Goal: Obtain resource: Download file/media

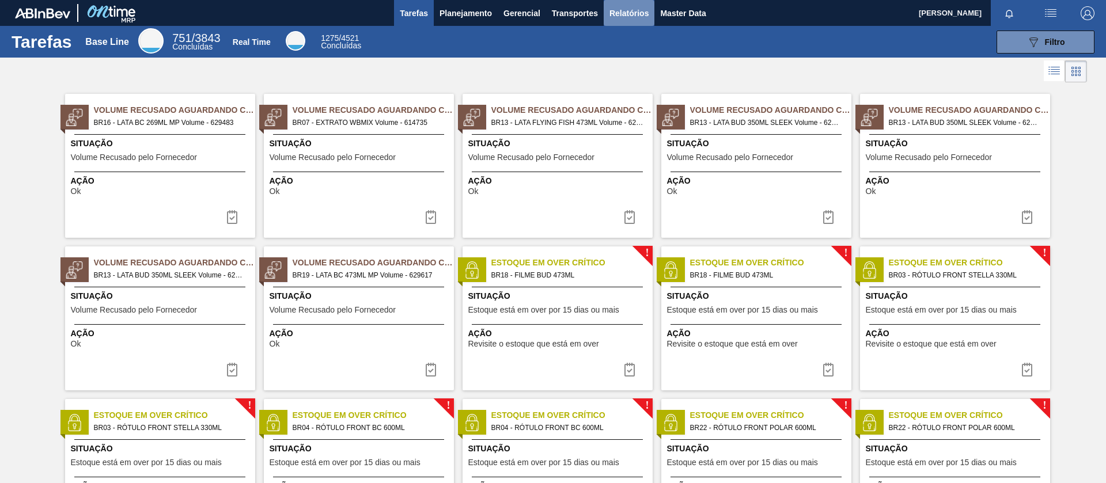
click at [625, 9] on span "Relatórios" at bounding box center [628, 13] width 39 height 14
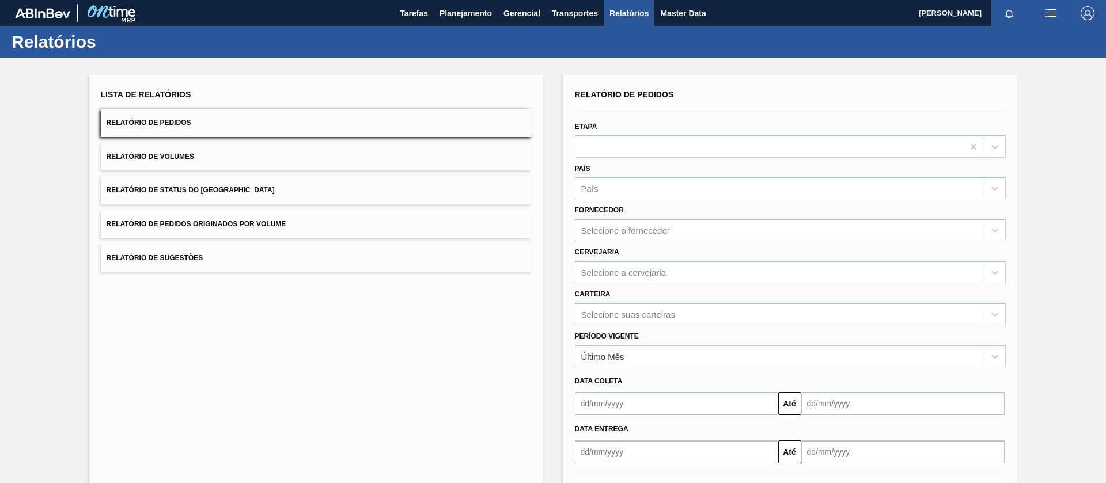
click at [230, 130] on button "Relatório de Pedidos" at bounding box center [316, 123] width 431 height 28
click at [601, 316] on div "Selecione suas carteiras" at bounding box center [790, 314] width 431 height 22
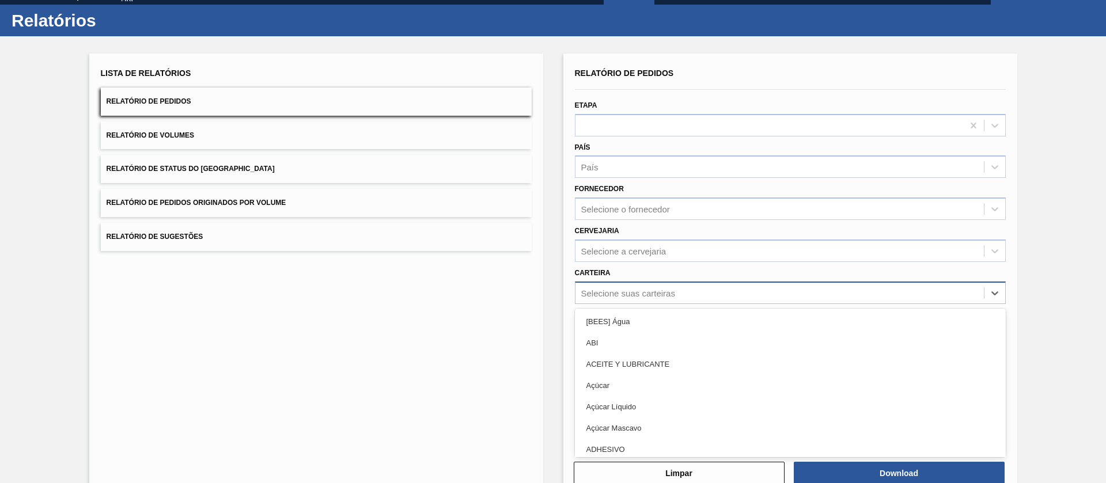
scroll to position [24, 0]
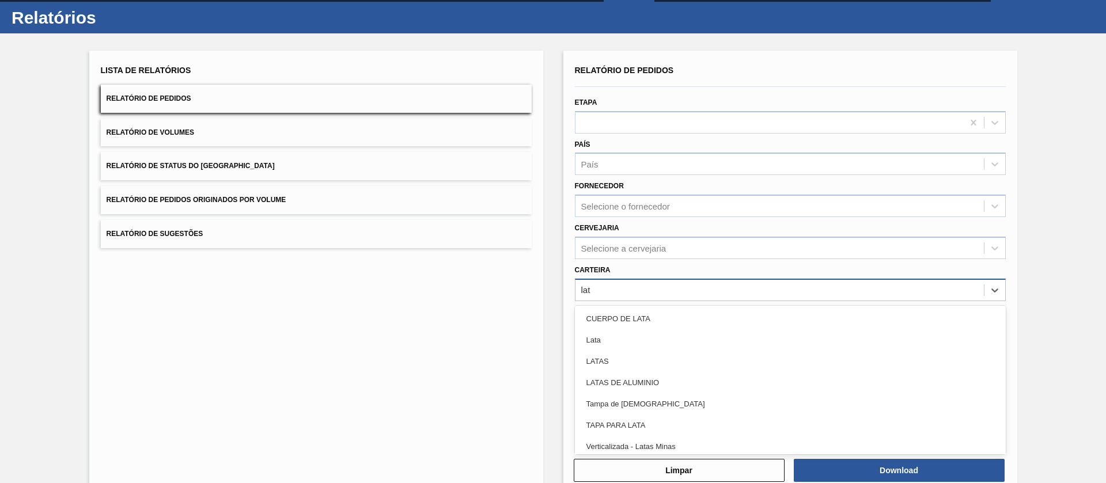
type input "lata"
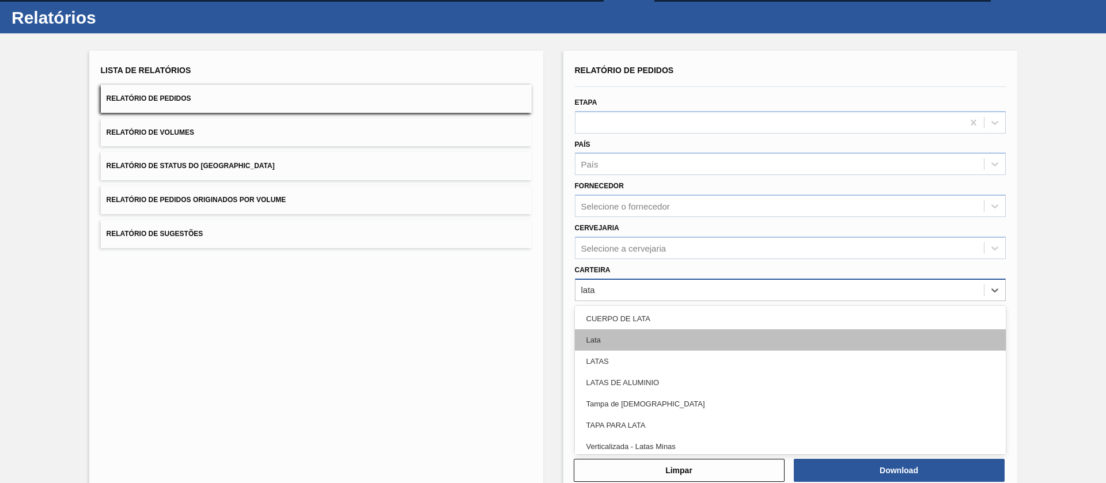
click at [607, 340] on div "Lata" at bounding box center [790, 340] width 431 height 21
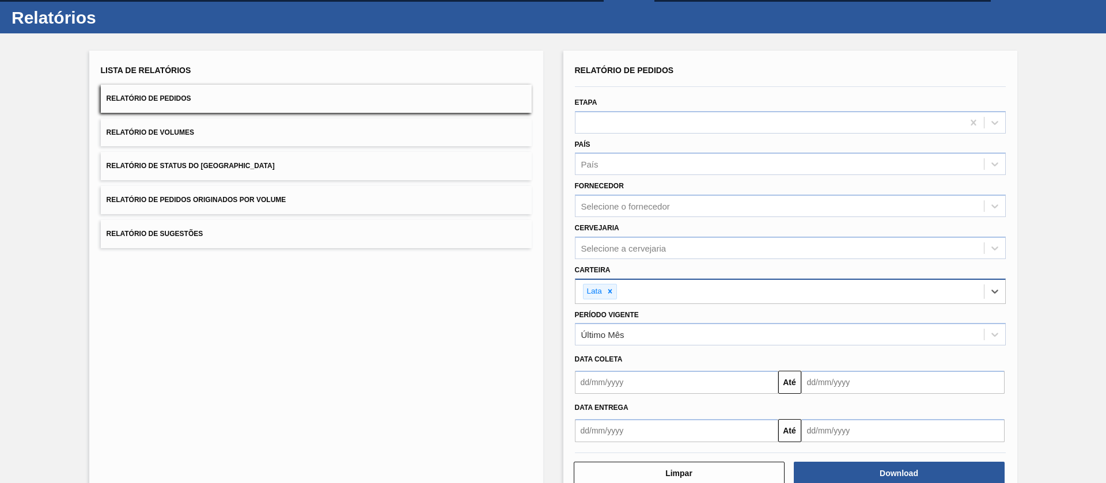
scroll to position [53, 0]
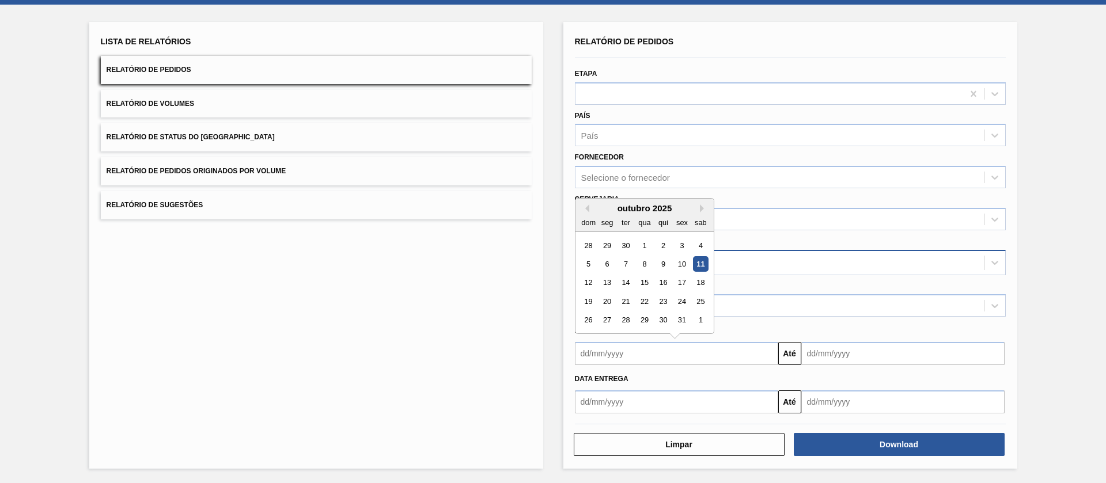
click at [701, 357] on input "text" at bounding box center [676, 353] width 203 height 23
drag, startPoint x: 639, startPoint y: 241, endPoint x: 675, endPoint y: 263, distance: 42.4
click at [639, 241] on div "1" at bounding box center [645, 246] width 16 height 16
type input "[DATE]"
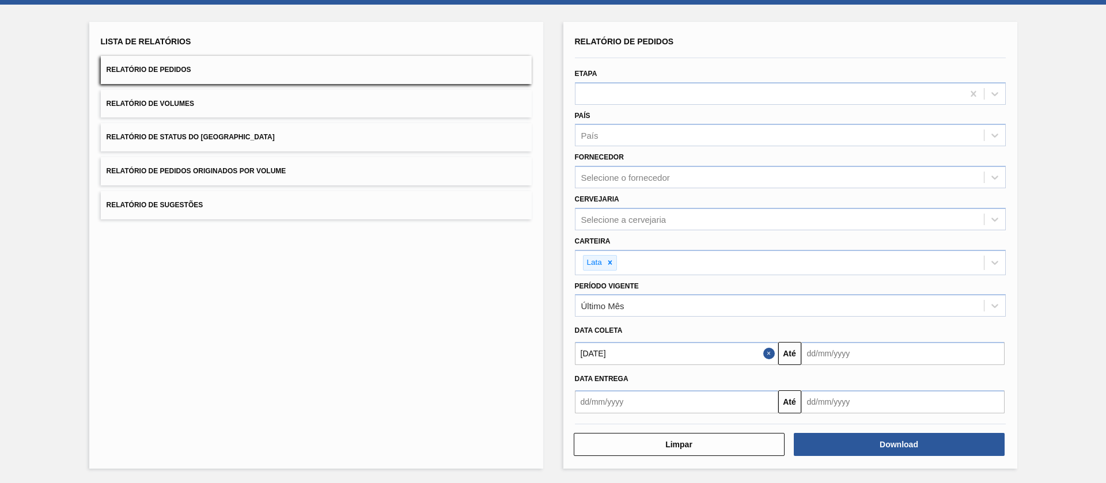
click at [823, 364] on input "text" at bounding box center [902, 353] width 203 height 23
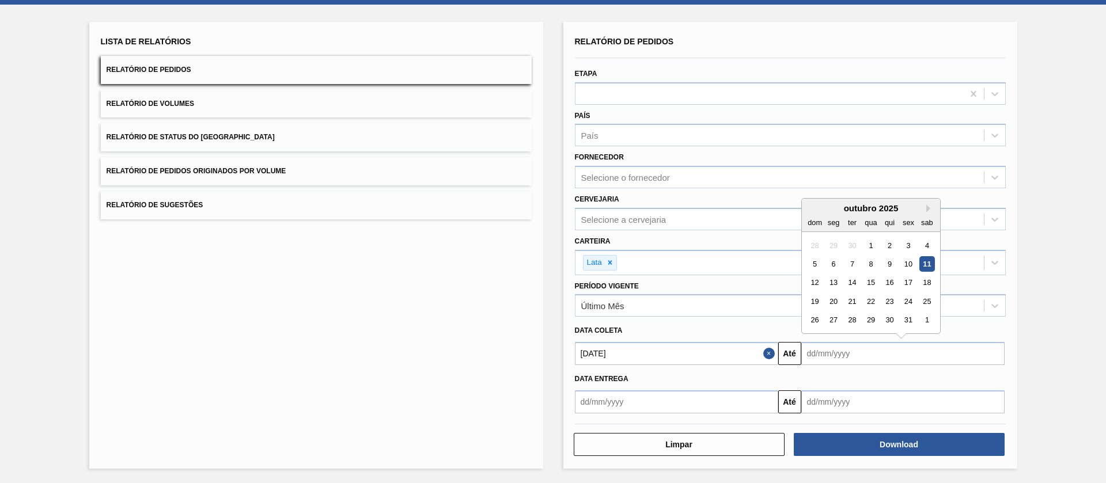
drag, startPoint x: 904, startPoint y: 321, endPoint x: 904, endPoint y: 328, distance: 7.5
click at [904, 321] on div "31" at bounding box center [908, 321] width 16 height 16
type input "[DATE]"
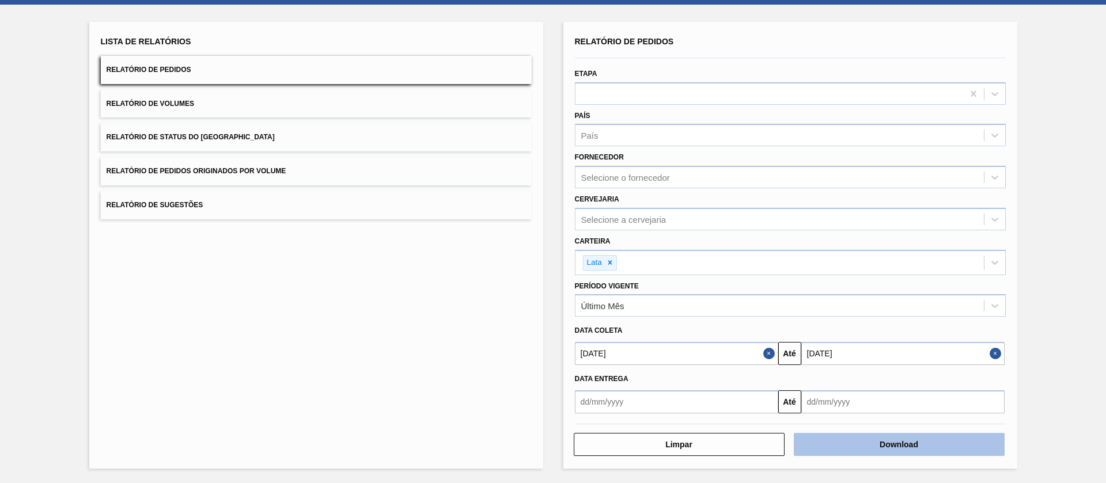
click at [854, 447] on button "Download" at bounding box center [899, 444] width 211 height 23
